Goal: Task Accomplishment & Management: Complete application form

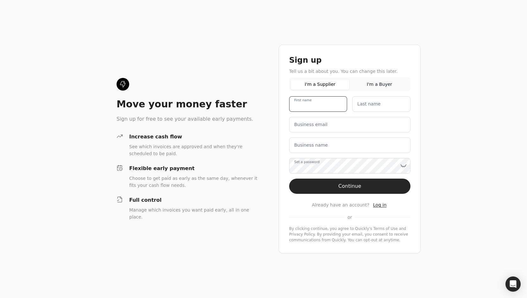
click at [327, 105] on name "First name" at bounding box center [318, 104] width 58 height 16
type name "Arshad"
type name "Rashed"
type email "[EMAIL_ADDRESS][DOMAIN_NAME]"
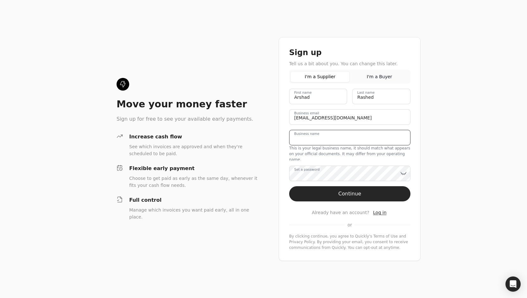
click at [330, 151] on div "Business name This is your legal business name, it should match what appears on…" at bounding box center [349, 145] width 121 height 31
type name "C"
type name "Vision Realty Inc O/A Century21 Bravo Realty"
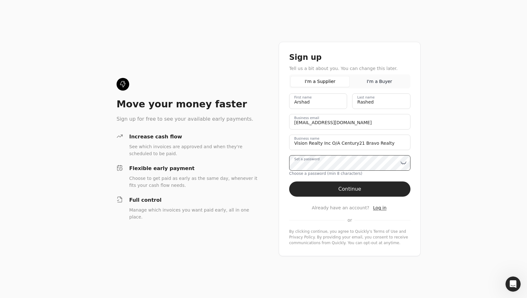
click at [332, 171] on div "Set a password Choose a password (min 8 characters)" at bounding box center [349, 165] width 121 height 21
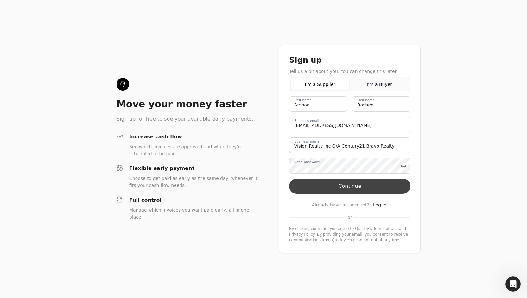
click at [334, 188] on button "Continue" at bounding box center [349, 186] width 121 height 15
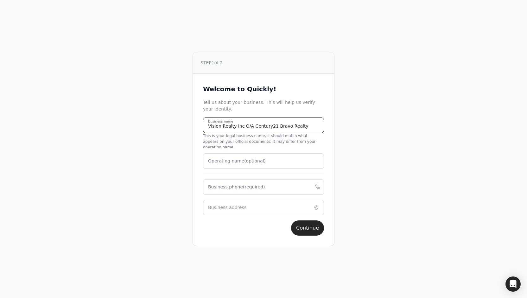
click at [300, 136] on div "Vision Realty Inc O/A Century21 Bravo Realty Business name This is your legal b…" at bounding box center [263, 133] width 121 height 31
type name "Vision Realty Inc"
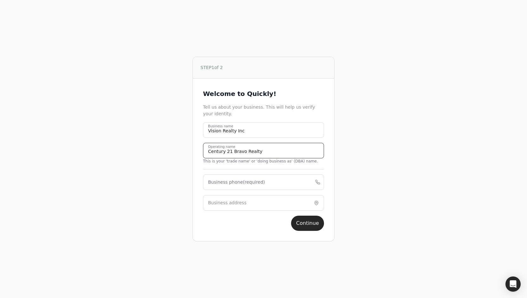
type name "Century 21 Bravo Realty"
click at [277, 182] on phone "Business phone (required)" at bounding box center [263, 183] width 121 height 16
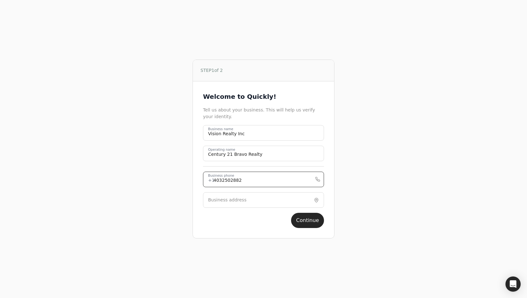
type phone "4032502882"
click at [269, 200] on input "Business address" at bounding box center [263, 200] width 121 height 16
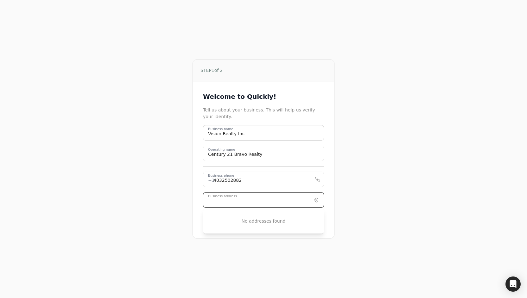
click at [269, 200] on input "Business address" at bounding box center [263, 200] width 121 height 16
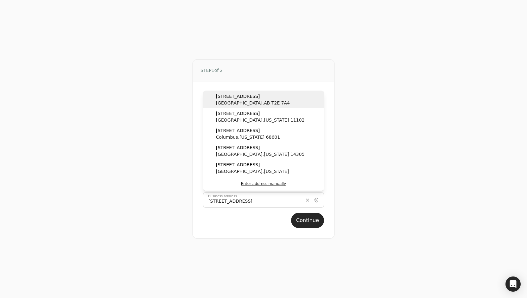
click at [237, 103] on span "[GEOGRAPHIC_DATA] , AB T2E 7A4" at bounding box center [253, 103] width 74 height 7
type input "[STREET_ADDRESS]"
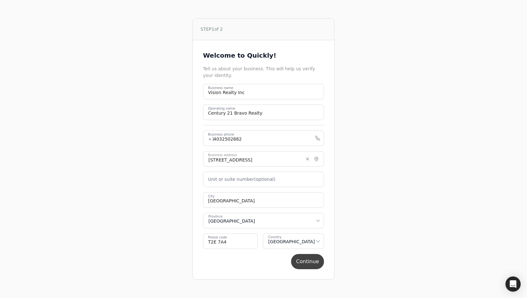
click at [308, 260] on button "Continue" at bounding box center [307, 261] width 33 height 15
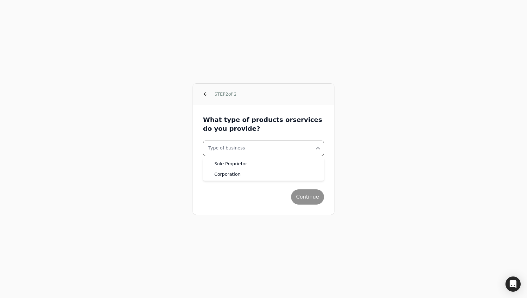
click at [257, 149] on html "STEP 2 of 2 What type of products or services do you provide? Type of business …" at bounding box center [263, 149] width 527 height 298
select select "corporation"
click at [240, 169] on button "Industry" at bounding box center [263, 169] width 121 height 16
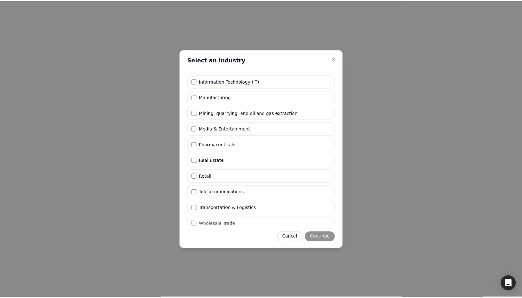
scroll to position [151, 0]
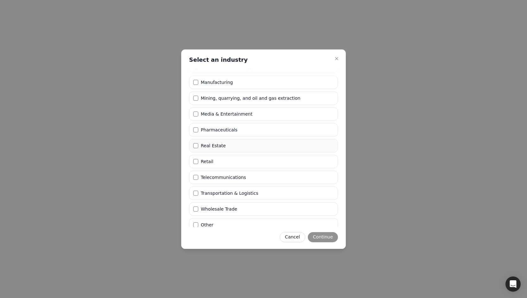
click at [215, 143] on label "Real Estate" at bounding box center [213, 145] width 25 height 4
click at [198, 143] on Estate "Real Estate" at bounding box center [195, 145] width 5 height 5
click at [324, 236] on button "Continue" at bounding box center [323, 237] width 30 height 10
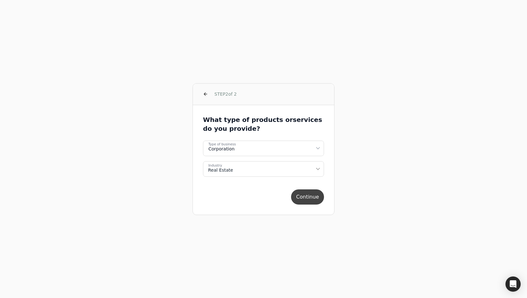
click at [310, 197] on button "Continue" at bounding box center [307, 196] width 33 height 15
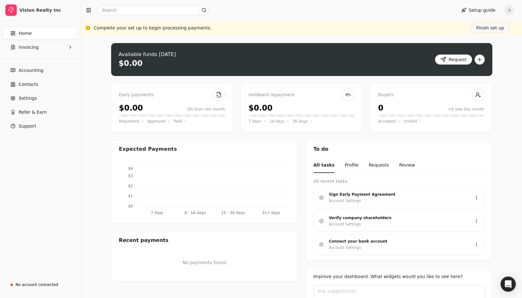
click at [92, 187] on div "Upload file: Drag your invoice here to upload or browse for files Available fun…" at bounding box center [301, 188] width 441 height 306
click at [495, 26] on button "Finish set up" at bounding box center [490, 28] width 39 height 10
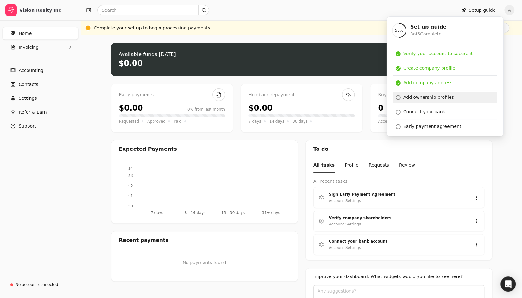
click at [417, 97] on div "Add ownership profiles" at bounding box center [429, 97] width 51 height 7
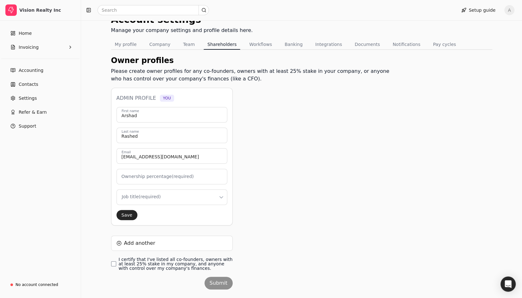
scroll to position [44, 0]
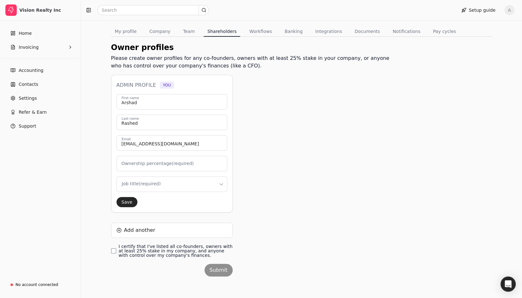
click at [151, 164] on label "Ownership percentage (required)" at bounding box center [158, 163] width 72 height 7
click at [151, 164] on input "Ownership percentage (required)" at bounding box center [172, 164] width 111 height 16
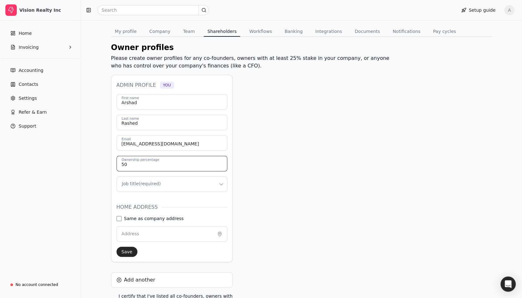
type input "50"
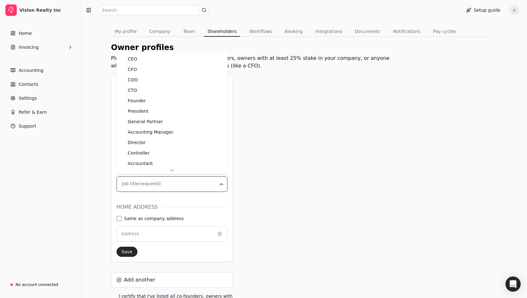
click at [150, 181] on html "Vision Realty Inc Home Invoicing Accounting Contacts Settings Refer & Earn Supp…" at bounding box center [263, 152] width 527 height 393
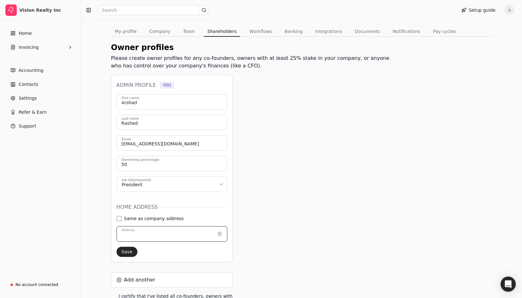
click at [140, 237] on input "Address" at bounding box center [172, 234] width 111 height 16
type input "[STREET_ADDRESS]"
